Goal: Transaction & Acquisition: Purchase product/service

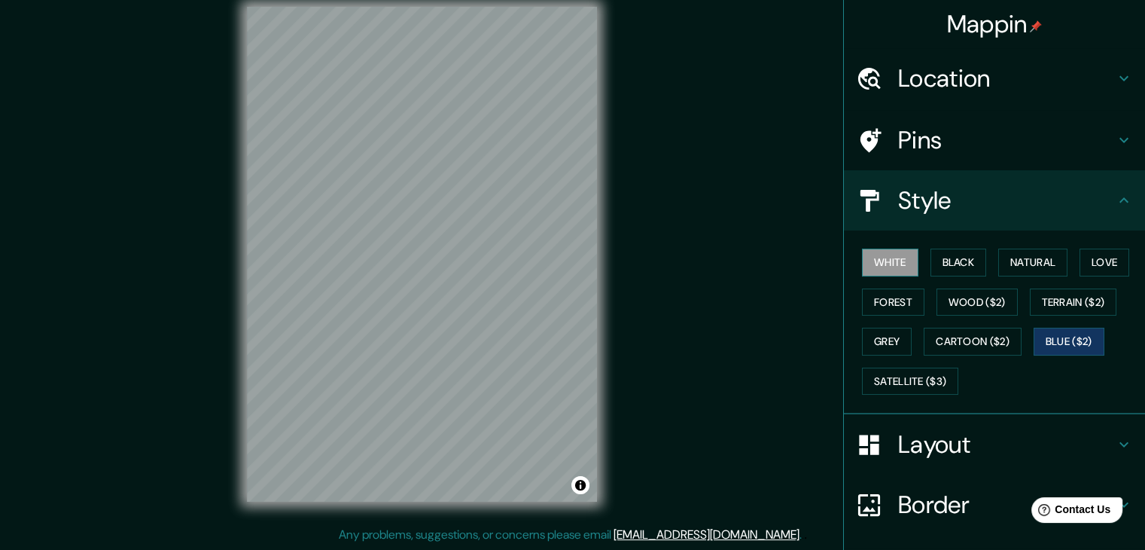
click at [864, 254] on button "White" at bounding box center [890, 262] width 56 height 28
click at [1046, 248] on button "Natural" at bounding box center [1032, 262] width 69 height 28
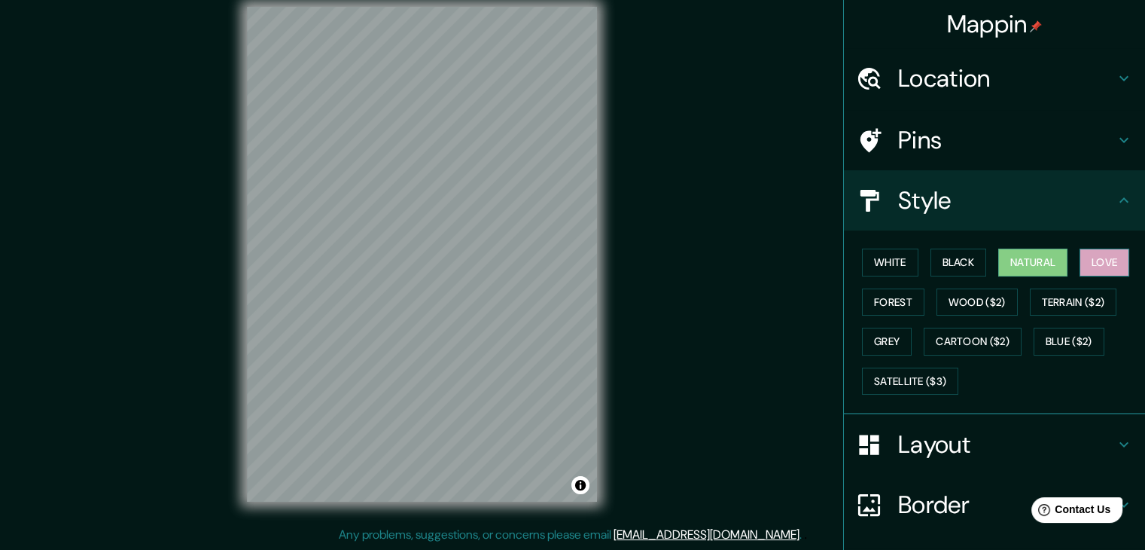
click at [1099, 262] on button "Love" at bounding box center [1105, 262] width 50 height 28
click at [937, 309] on button "Wood ($2)" at bounding box center [977, 302] width 81 height 28
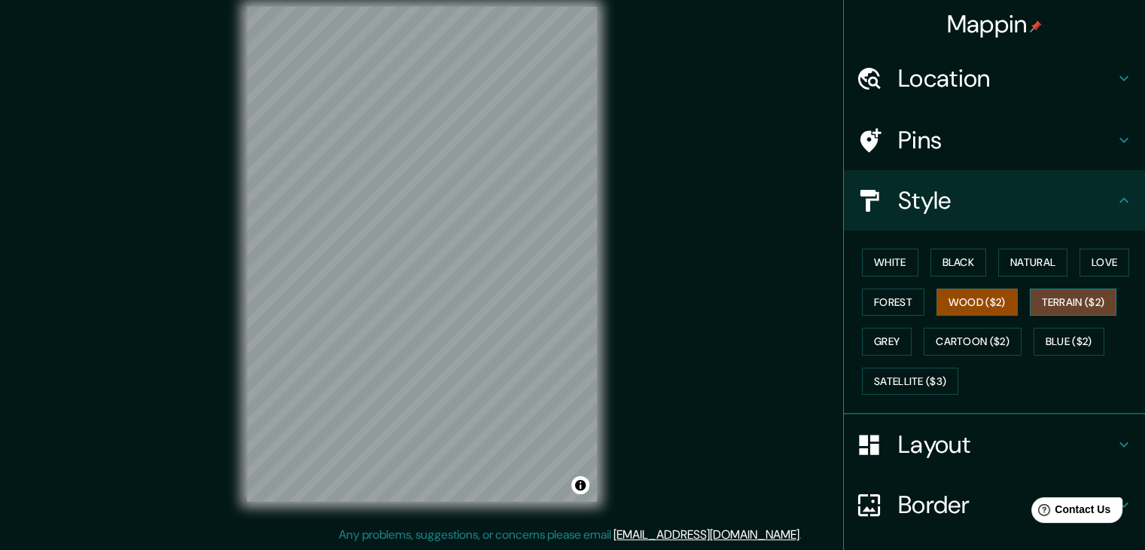
click at [1042, 297] on button "Terrain ($2)" at bounding box center [1073, 302] width 87 height 28
click at [954, 305] on button "Wood ($2)" at bounding box center [977, 302] width 81 height 28
click at [876, 334] on button "Grey" at bounding box center [887, 341] width 50 height 28
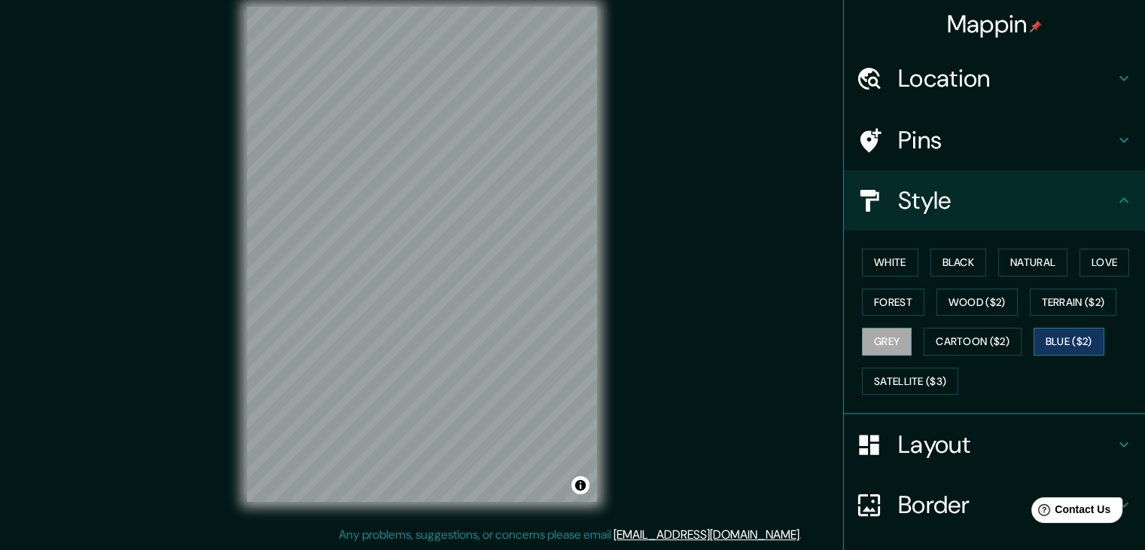
click at [1056, 340] on button "Blue ($2)" at bounding box center [1069, 341] width 71 height 28
click at [864, 254] on button "White" at bounding box center [890, 262] width 56 height 28
click at [1053, 329] on button "Blue ($2)" at bounding box center [1069, 341] width 71 height 28
click at [884, 260] on button "White" at bounding box center [890, 262] width 56 height 28
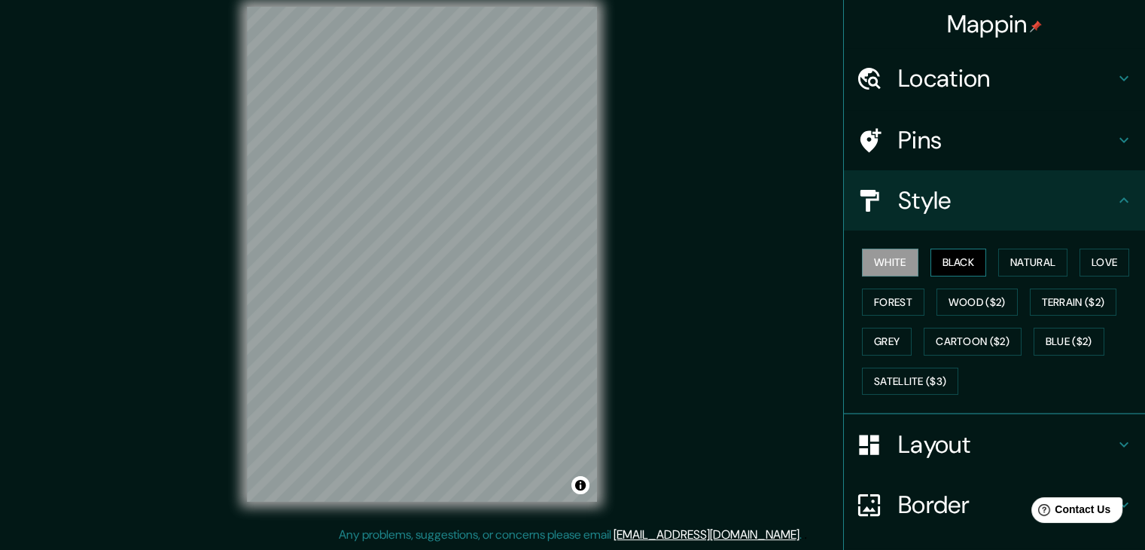
click at [943, 260] on button "Black" at bounding box center [959, 262] width 56 height 28
click at [1051, 328] on button "Blue ($2)" at bounding box center [1069, 341] width 71 height 28
click at [687, 181] on div "Mappin Location [GEOGRAPHIC_DATA], [GEOGRAPHIC_DATA], [GEOGRAPHIC_DATA] Pins St…" at bounding box center [572, 266] width 1145 height 567
